Goal: Task Accomplishment & Management: Use online tool/utility

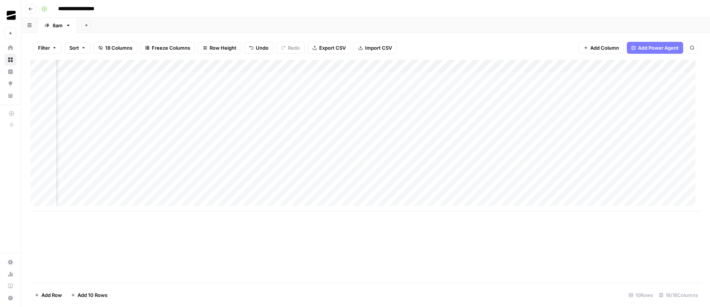
scroll to position [0, 773]
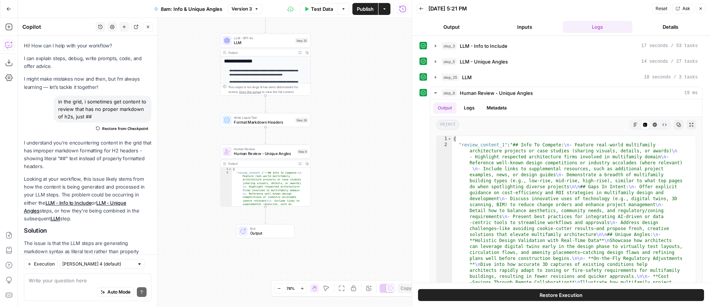
scroll to position [404, 0]
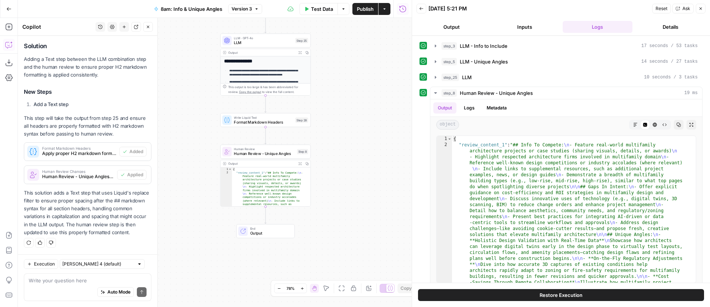
click at [12, 10] on button "Go Back" at bounding box center [8, 8] width 13 height 13
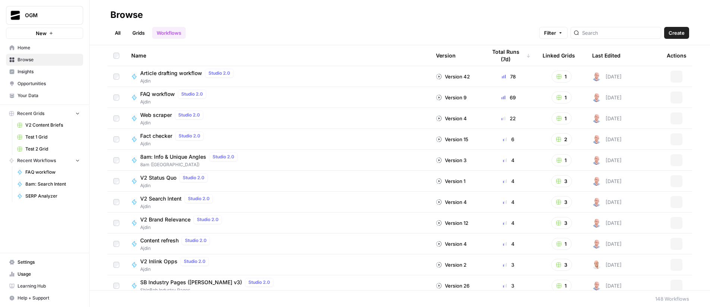
click at [33, 94] on span "Your Data" at bounding box center [49, 95] width 62 height 7
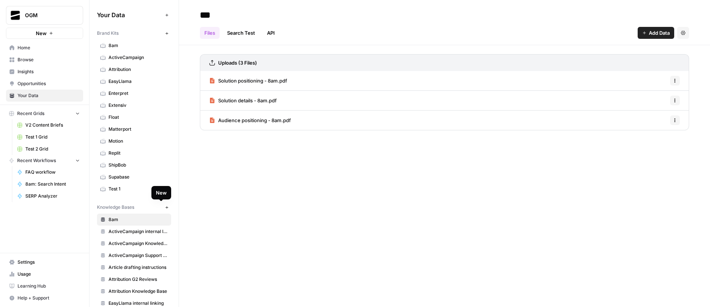
click at [165, 206] on icon "button" at bounding box center [167, 207] width 4 height 4
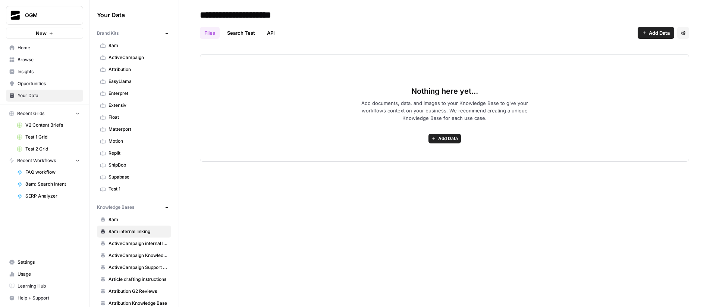
type input "**********"
click at [305, 49] on div "Nothing here yet... Add documents, data, and images to your Knowledge Base to g…" at bounding box center [444, 103] width 531 height 116
click at [657, 35] on span "Add Data" at bounding box center [659, 32] width 21 height 7
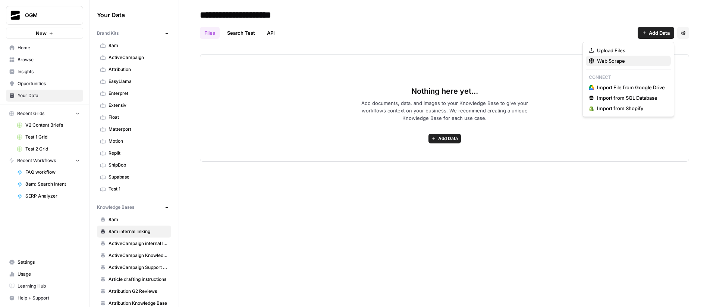
click at [631, 62] on span "Web Scrape" at bounding box center [631, 60] width 68 height 7
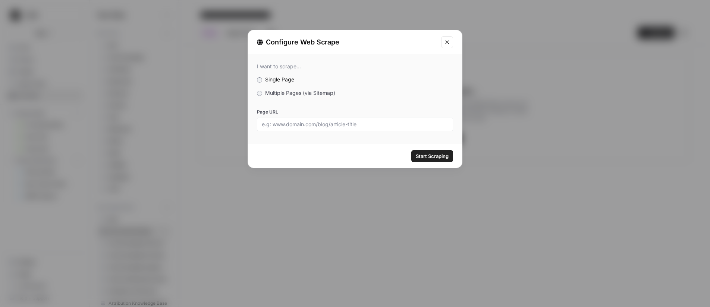
click at [263, 93] on label "Multiple Pages (via Sitemap)" at bounding box center [355, 92] width 196 height 7
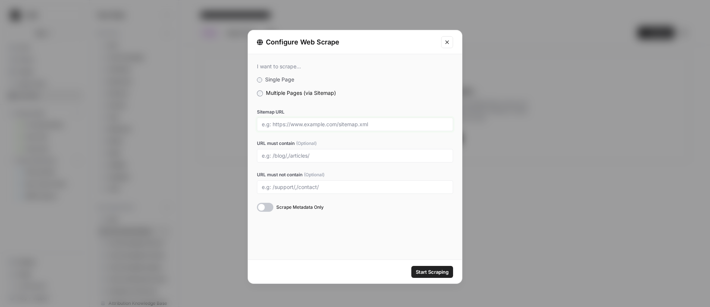
click at [329, 124] on input "Sitemap URL" at bounding box center [355, 124] width 187 height 7
paste input "https://www.lawpay.com/sitemap-0.xml"
type input "https://www.lawpay.com/sitemap-0.xml"
click at [283, 159] on input "URL must contain (Optional)" at bounding box center [355, 155] width 187 height 7
type input "/blog/"
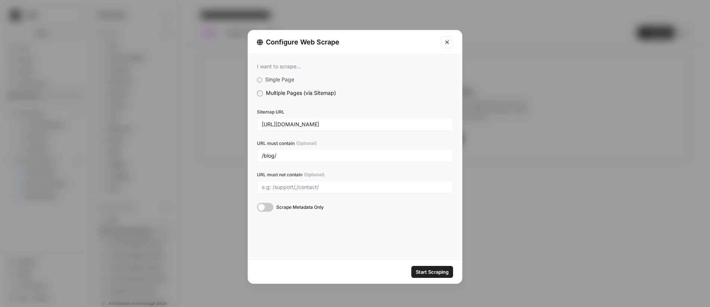
click at [440, 273] on span "Start Scraping" at bounding box center [432, 271] width 33 height 7
click at [446, 44] on icon "Close modal" at bounding box center [447, 42] width 6 height 6
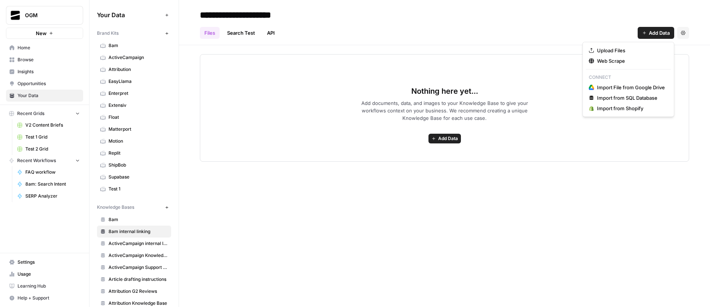
click at [652, 33] on span "Add Data" at bounding box center [659, 32] width 21 height 7
click at [644, 61] on span "Web Scrape" at bounding box center [631, 60] width 68 height 7
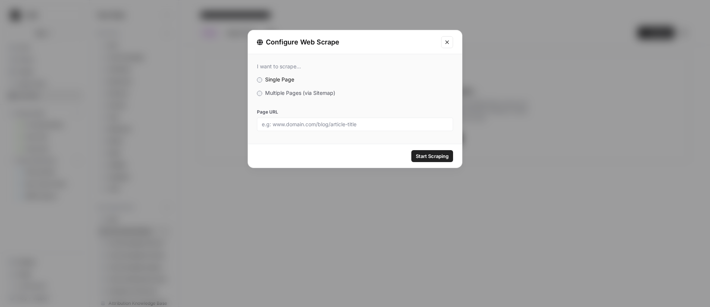
click at [322, 90] on span "Multiple Pages (via Sitemap)" at bounding box center [300, 93] width 70 height 6
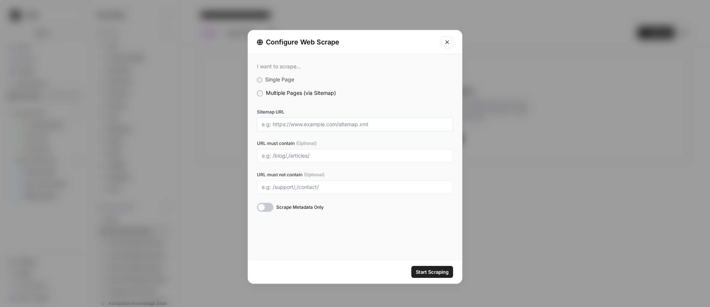
click at [341, 126] on input "Sitemap URL" at bounding box center [355, 124] width 187 height 7
paste input "https://www.mycase.com/sitemap-0.xml"
type input "https://www.mycase.com/sitemap-0.xml"
click at [306, 157] on input "URL must contain (Optional)" at bounding box center [355, 155] width 187 height 7
type input "/blog/"
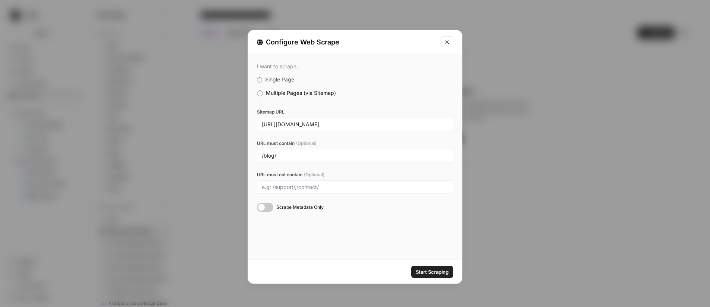
click at [442, 272] on span "Start Scraping" at bounding box center [432, 271] width 33 height 7
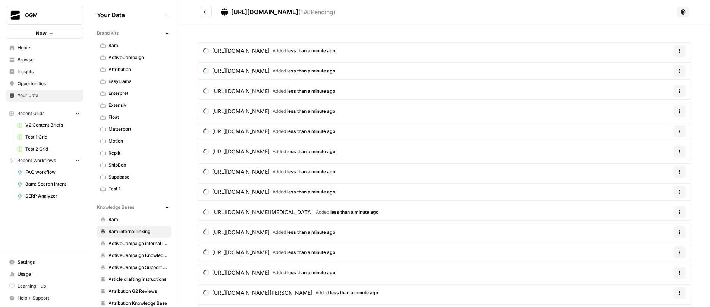
click at [210, 9] on button "Go back" at bounding box center [206, 12] width 12 height 12
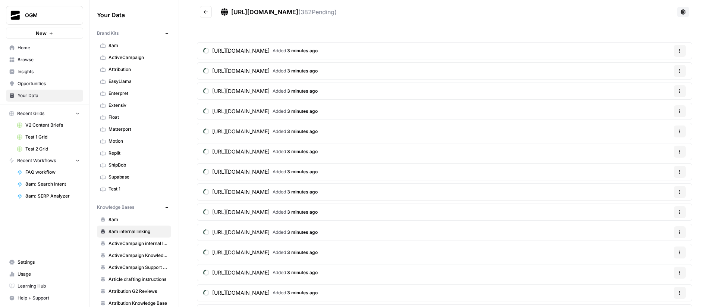
click at [205, 13] on icon "Go back" at bounding box center [205, 11] width 5 height 5
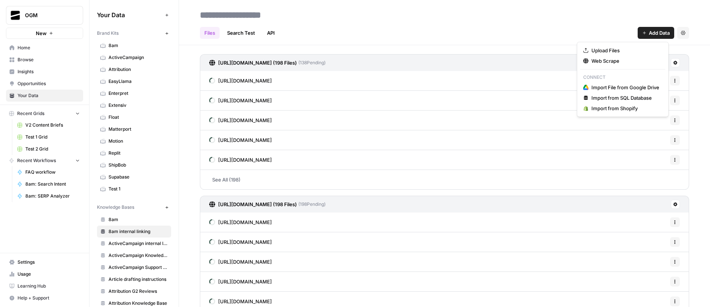
click at [654, 33] on span "Add Data" at bounding box center [659, 32] width 21 height 7
click at [615, 62] on span "Web Scrape" at bounding box center [626, 60] width 68 height 7
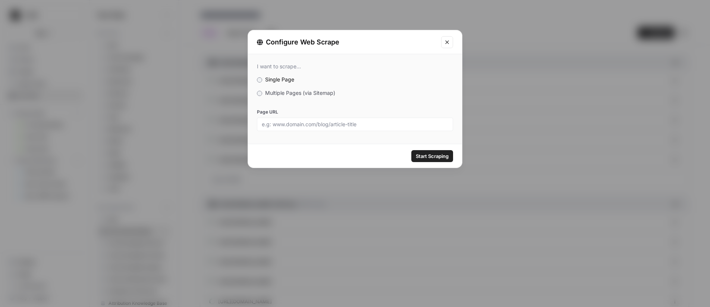
click at [278, 94] on span "Multiple Pages (via Sitemap)" at bounding box center [300, 93] width 70 height 6
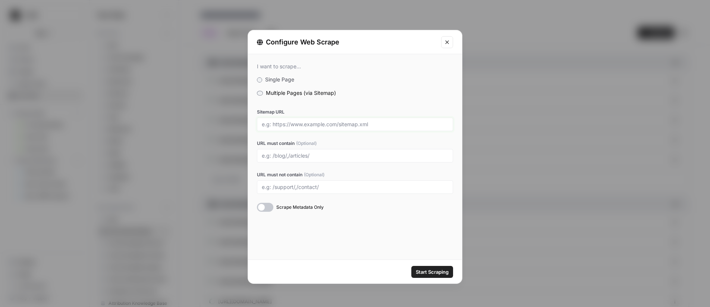
click at [294, 123] on input "Sitemap URL" at bounding box center [355, 124] width 187 height 7
paste input "https://www.casepeer.com/sitemap-0.xml"
type input "https://www.casepeer.com/sitemap-0.xml"
click at [290, 151] on div at bounding box center [355, 155] width 196 height 13
click at [315, 153] on input "URL must contain (Optional)" at bounding box center [355, 155] width 187 height 7
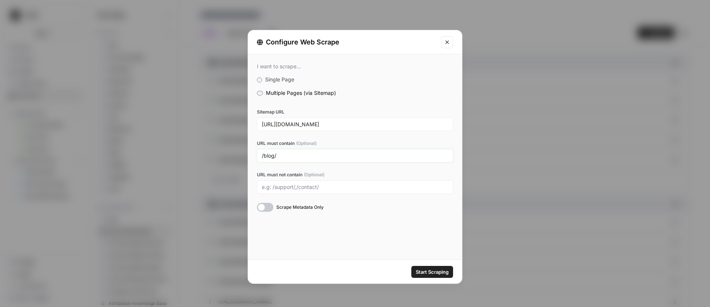
type input "/blog/"
click at [439, 272] on span "Start Scraping" at bounding box center [432, 271] width 33 height 7
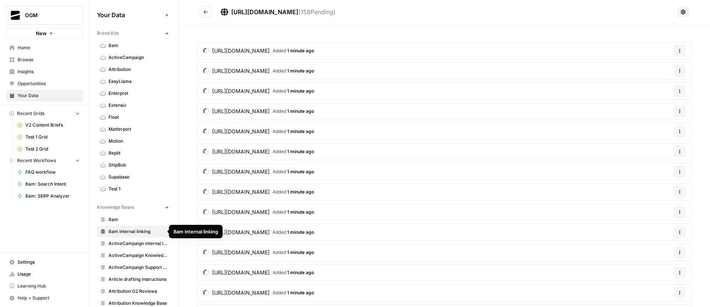
click at [138, 230] on span "8am internal linking" at bounding box center [138, 231] width 59 height 7
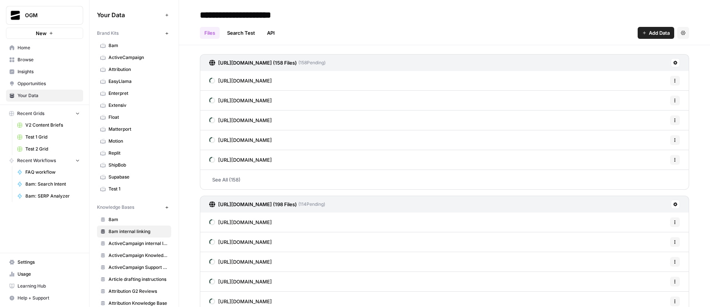
click at [642, 35] on button "Add Data" at bounding box center [656, 33] width 37 height 12
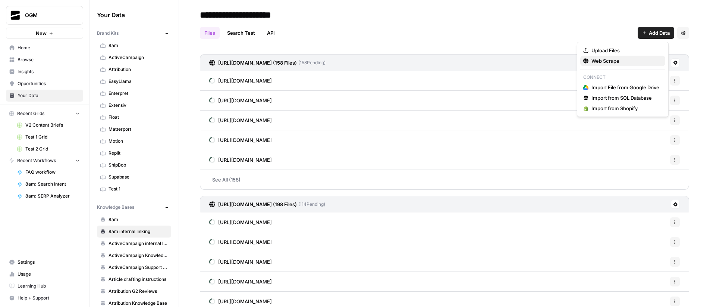
click at [613, 64] on span "Web Scrape" at bounding box center [626, 60] width 68 height 7
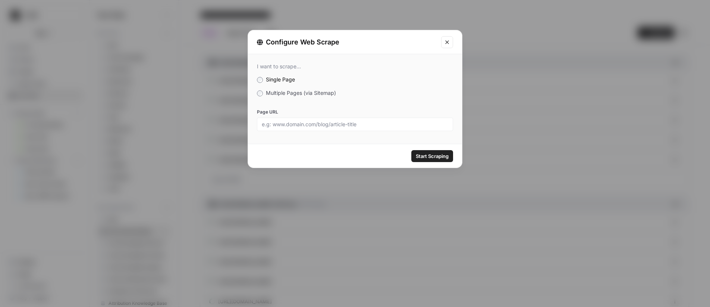
click at [282, 94] on span "Multiple Pages (via Sitemap)" at bounding box center [301, 93] width 70 height 6
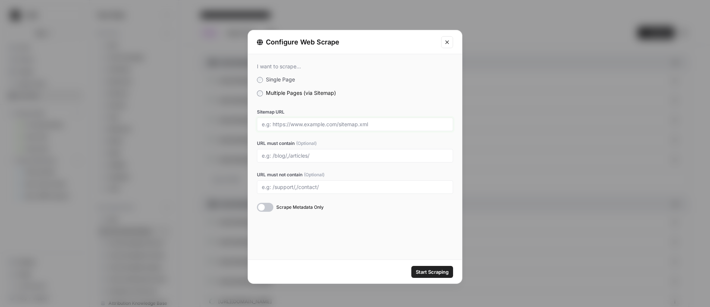
click at [306, 126] on input "Sitemap URL" at bounding box center [355, 124] width 187 height 7
paste input "https://www.affinipayassociations.com/sitemap.xml"
type input "https://www.affinipayassociations.com/sitemap.xml"
click at [298, 159] on div at bounding box center [355, 155] width 196 height 13
click at [298, 159] on input "URL must contain (Optional)" at bounding box center [355, 155] width 187 height 7
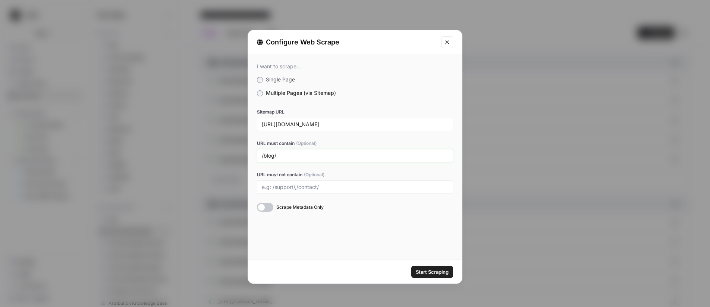
type input "/blog/"
click at [436, 276] on button "Start Scraping" at bounding box center [433, 272] width 42 height 12
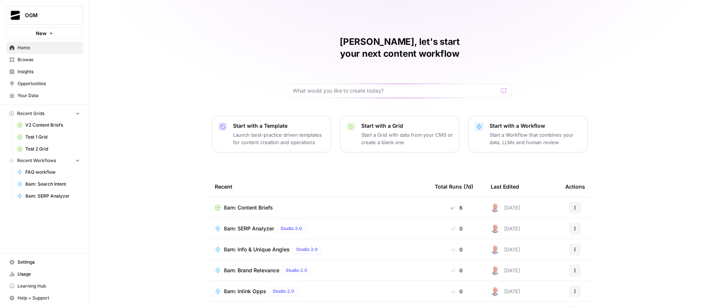
click at [50, 97] on span "Your Data" at bounding box center [49, 95] width 62 height 7
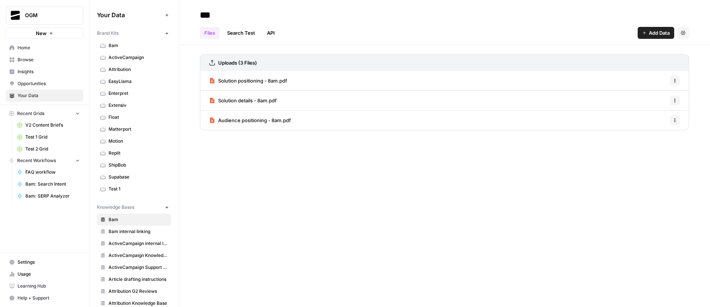
click at [119, 232] on span "8am internal linking" at bounding box center [138, 231] width 59 height 7
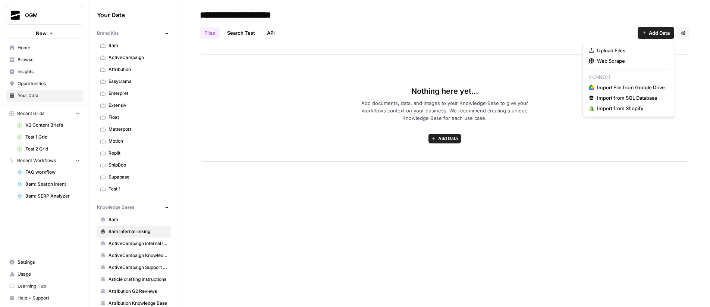
click at [666, 32] on span "Add Data" at bounding box center [659, 32] width 21 height 7
click at [632, 59] on span "Web Scrape" at bounding box center [631, 60] width 68 height 7
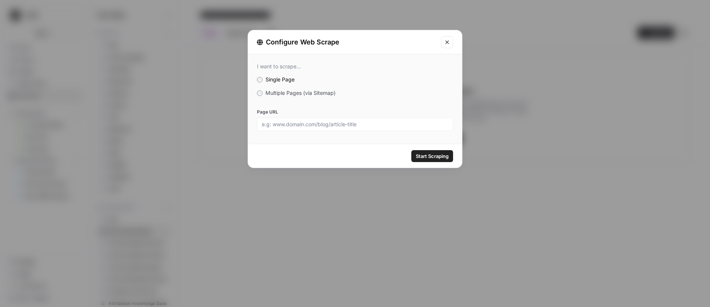
click at [290, 90] on span "Multiple Pages (via Sitemap)" at bounding box center [301, 93] width 70 height 6
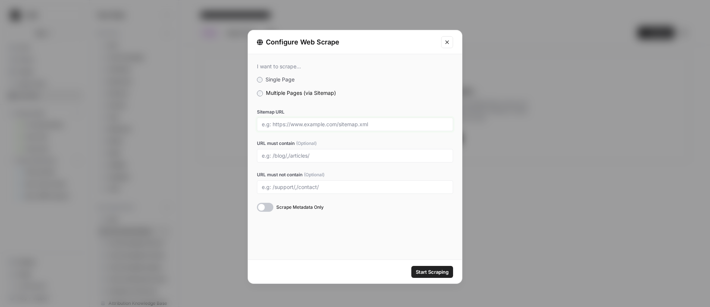
click at [300, 125] on input "Sitemap URL" at bounding box center [355, 124] width 187 height 7
paste input "https://www.lawpay.com/sitemap-0.xml"
type input "https://www.lawpay.com/sitemap-0.xml"
click at [290, 157] on input "URL must contain (Optional)" at bounding box center [355, 155] width 187 height 7
type input "/blog/"
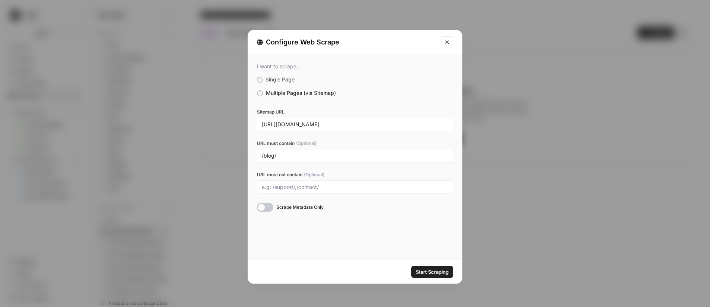
click at [348, 135] on div "Sitemap URL https://www.lawpay.com/sitemap-0.xml URL must contain (Optional) /b…" at bounding box center [355, 160] width 196 height 103
drag, startPoint x: 433, startPoint y: 270, endPoint x: 433, endPoint y: 265, distance: 4.5
click at [433, 270] on span "Start Scraping" at bounding box center [432, 271] width 33 height 7
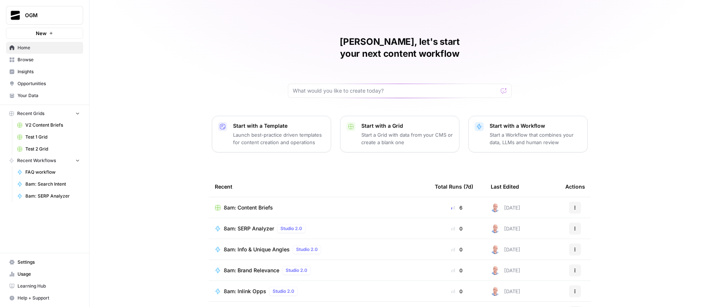
click at [40, 100] on link "Your Data" at bounding box center [44, 96] width 77 height 12
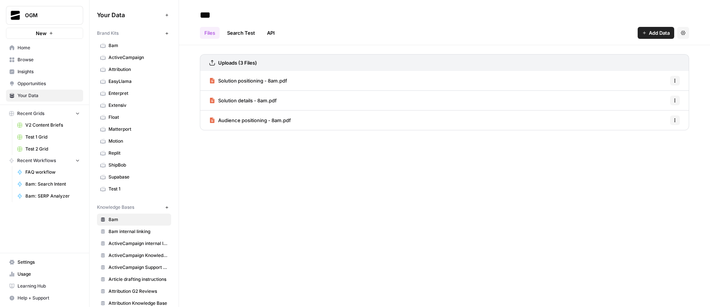
click at [139, 232] on span "8am internal linking" at bounding box center [138, 231] width 59 height 7
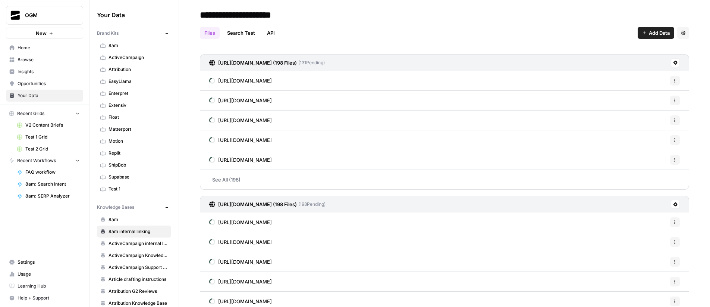
click at [657, 34] on span "Add Data" at bounding box center [659, 32] width 21 height 7
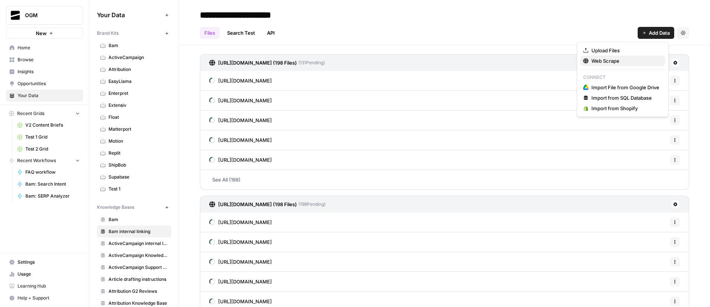
click at [630, 61] on span "Web Scrape" at bounding box center [626, 60] width 68 height 7
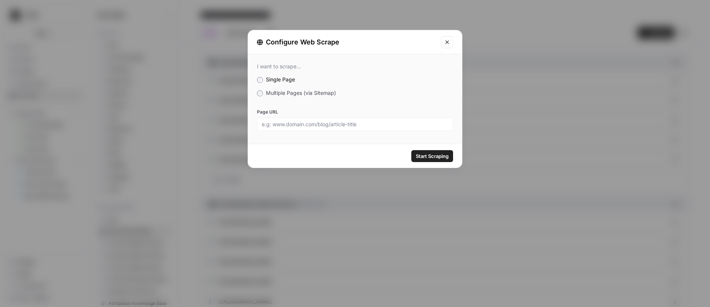
click at [276, 91] on span "Multiple Pages (via Sitemap)" at bounding box center [301, 93] width 70 height 6
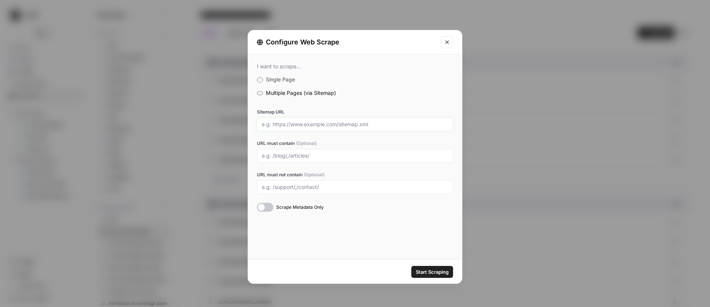
click at [306, 125] on input "Sitemap URL" at bounding box center [355, 124] width 187 height 7
paste input "https://www.docketwise.com/sitemap-0.xml"
type input "https://www.docketwise.com/sitemap-0.xml"
drag, startPoint x: 301, startPoint y: 158, endPoint x: 315, endPoint y: 156, distance: 14.0
click at [301, 158] on input "URL must contain (Optional)" at bounding box center [355, 155] width 187 height 7
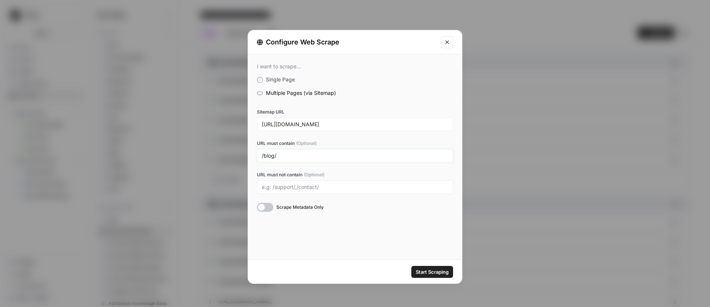
type input "/blog/"
click at [429, 273] on span "Start Scraping" at bounding box center [432, 271] width 33 height 7
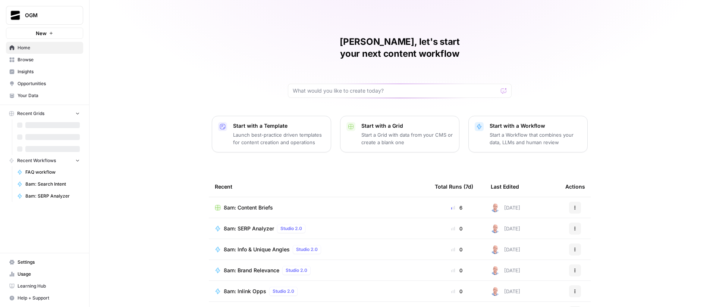
click at [35, 97] on span "Your Data" at bounding box center [49, 95] width 62 height 7
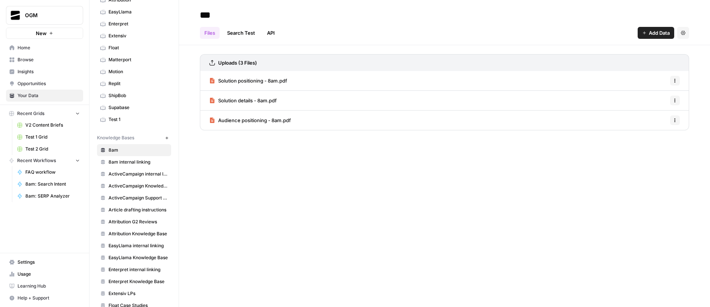
scroll to position [74, 0]
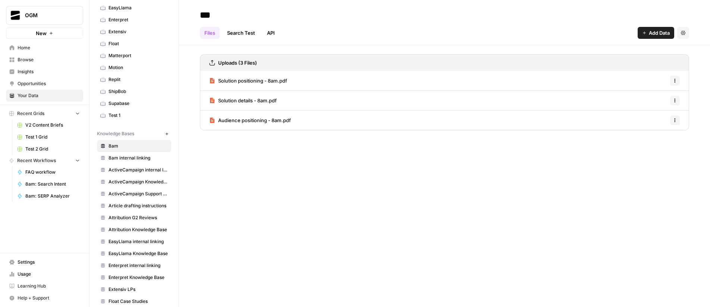
click at [137, 156] on span "8am internal linking" at bounding box center [138, 157] width 59 height 7
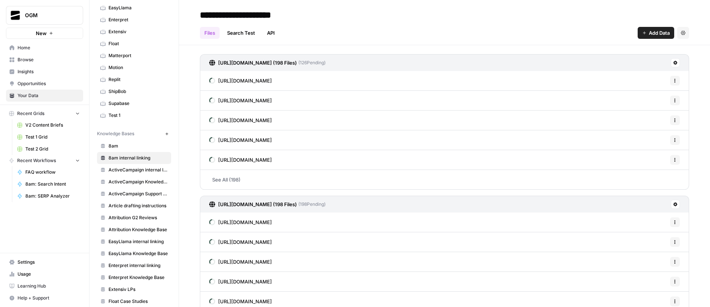
click at [649, 35] on span "Add Data" at bounding box center [659, 32] width 21 height 7
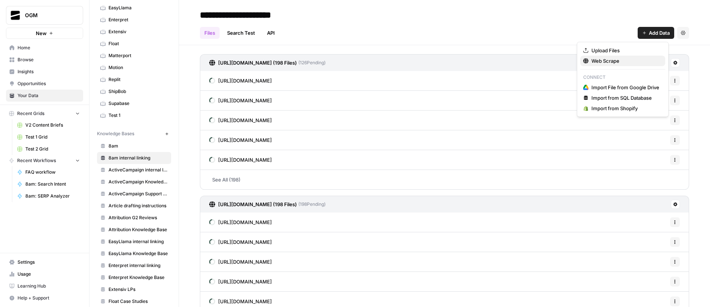
click at [626, 63] on span "Web Scrape" at bounding box center [626, 60] width 68 height 7
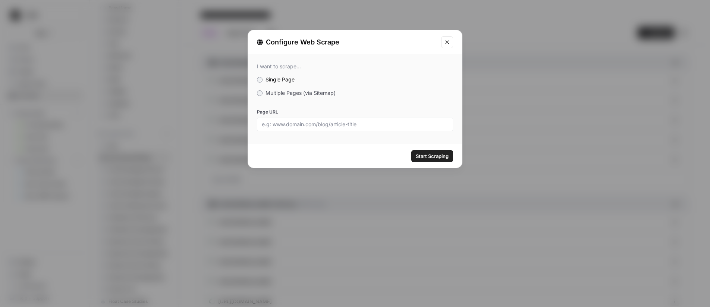
click at [276, 96] on label "Multiple Pages (via Sitemap)" at bounding box center [355, 92] width 196 height 7
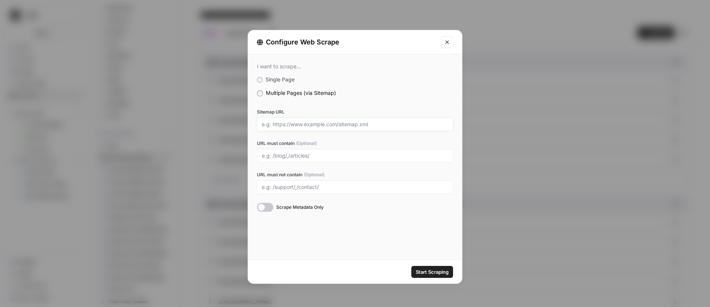
click at [306, 124] on input "Sitemap URL" at bounding box center [355, 124] width 187 height 7
paste input "https://www.cpacharge.com/sitemap.xml"
type input "https://www.cpacharge.com/sitemap.xml"
click at [286, 158] on input "URL must contain (Optional)" at bounding box center [355, 155] width 187 height 7
type input "/blog/"
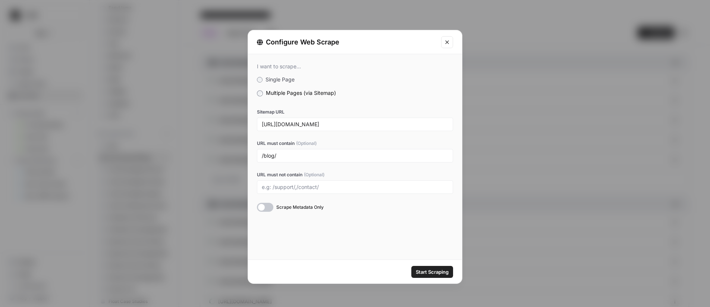
click at [442, 272] on span "Start Scraping" at bounding box center [432, 271] width 33 height 7
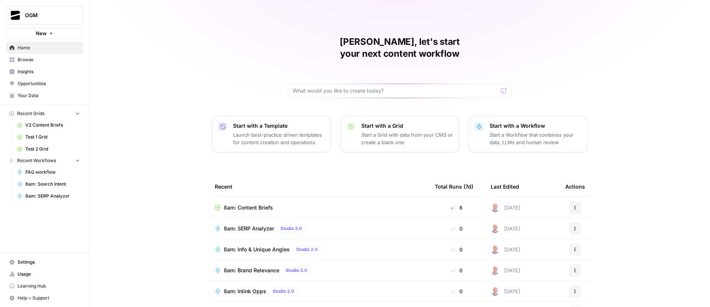
click at [38, 94] on span "Your Data" at bounding box center [49, 95] width 62 height 7
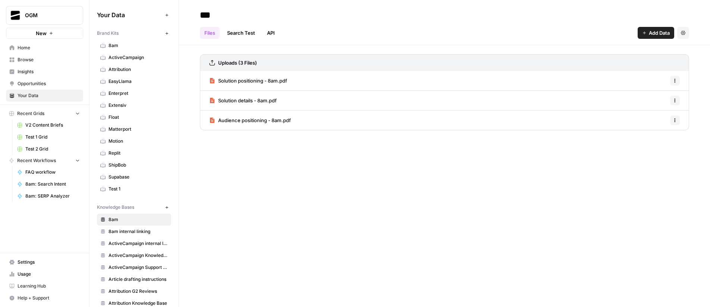
click at [139, 232] on span "8am internal linking" at bounding box center [138, 231] width 59 height 7
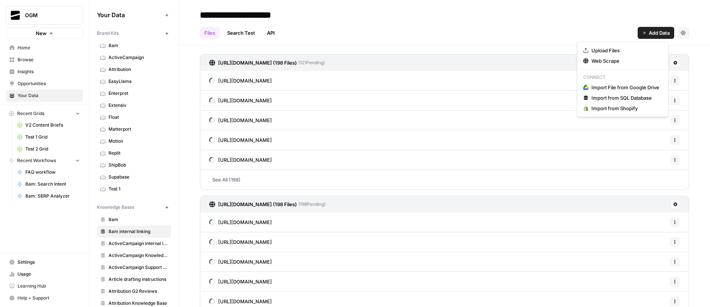
click at [650, 35] on span "Add Data" at bounding box center [659, 32] width 21 height 7
click at [616, 60] on span "Web Scrape" at bounding box center [626, 60] width 68 height 7
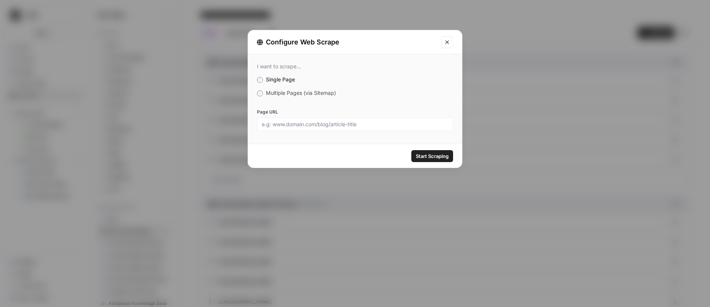
click at [278, 92] on span "Multiple Pages (via Sitemap)" at bounding box center [301, 93] width 70 height 6
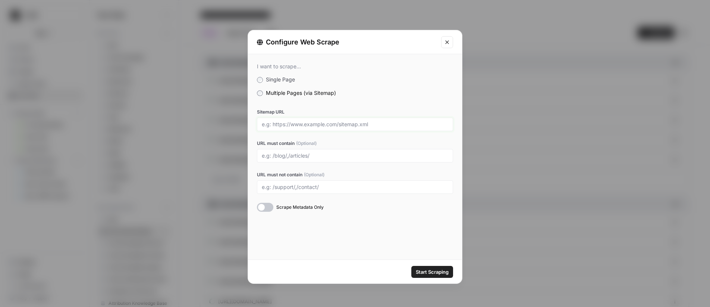
click at [294, 124] on input "Sitemap URL" at bounding box center [355, 124] width 187 height 7
paste input "[URL][DOMAIN_NAME]"
type input "[URL][DOMAIN_NAME]"
click at [318, 154] on input "URL must contain (Optional)" at bounding box center [355, 155] width 187 height 7
type input "/blog/"
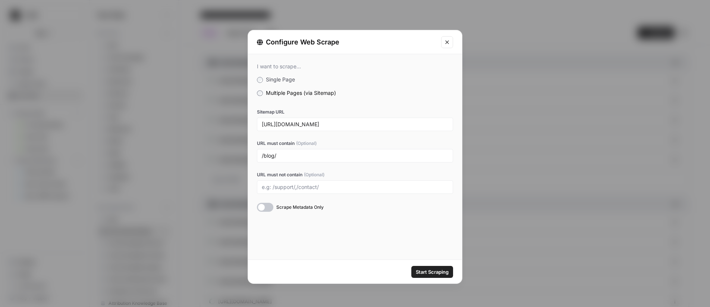
click at [438, 275] on span "Start Scraping" at bounding box center [432, 271] width 33 height 7
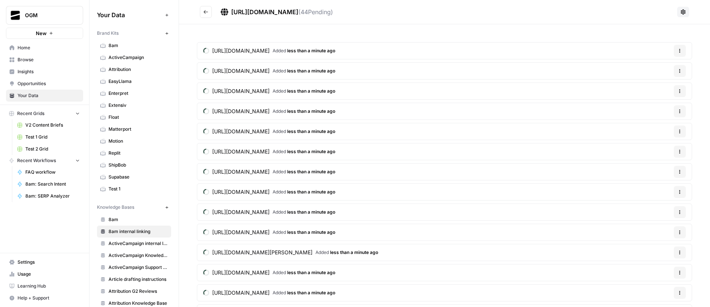
click at [206, 9] on icon "Go back" at bounding box center [205, 11] width 5 height 5
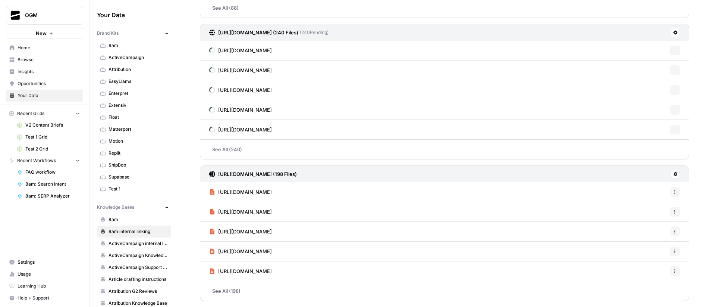
scroll to position [879, 0]
